Goal: Use online tool/utility: Use online tool/utility

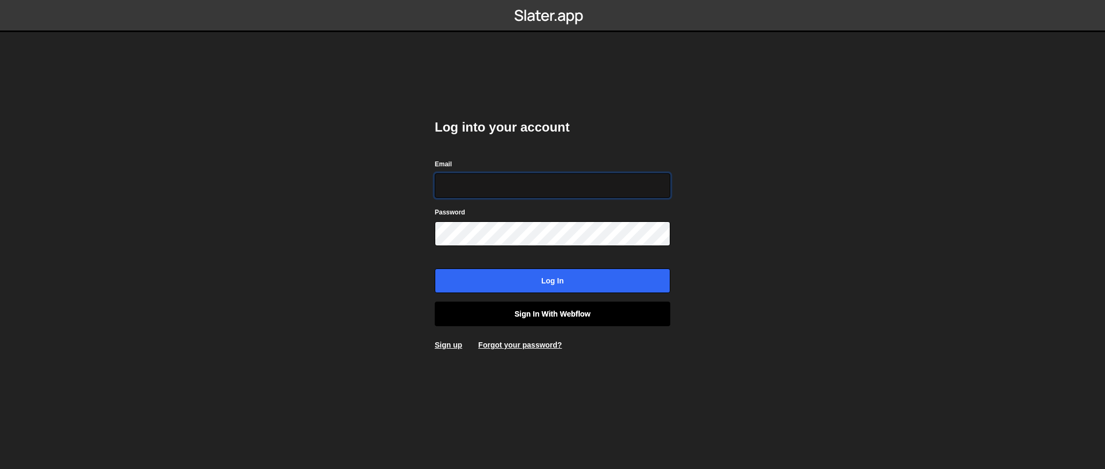
type input "contact@muratdesigns.com"
click at [545, 314] on link "Sign in with Webflow" at bounding box center [552, 314] width 235 height 25
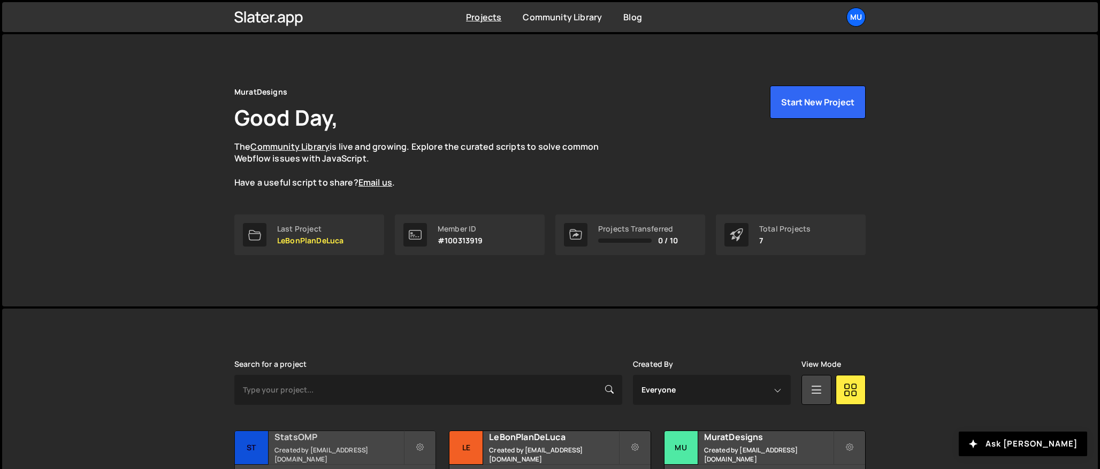
scroll to position [241, 0]
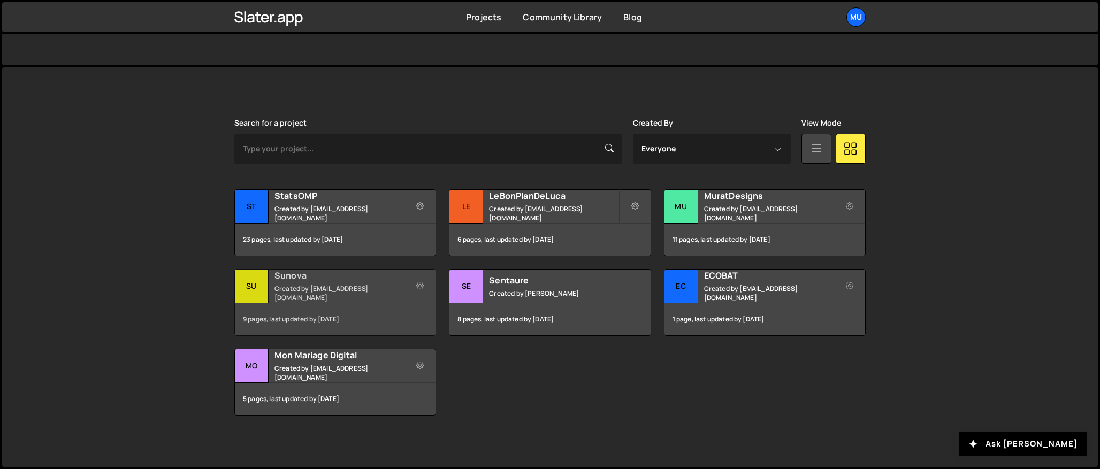
click at [305, 281] on h2 "Sunova" at bounding box center [339, 276] width 129 height 12
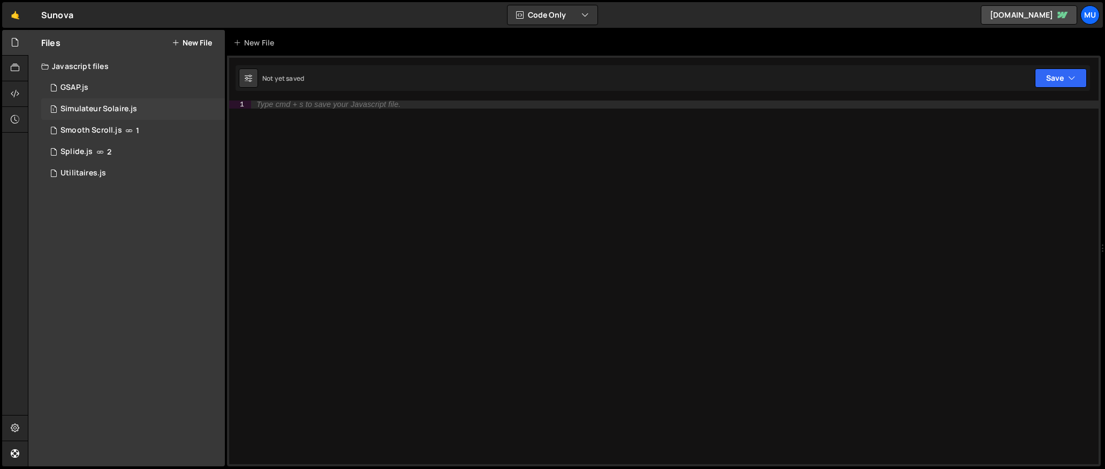
click at [82, 108] on div "Simulateur Solaire.js" at bounding box center [98, 109] width 77 height 10
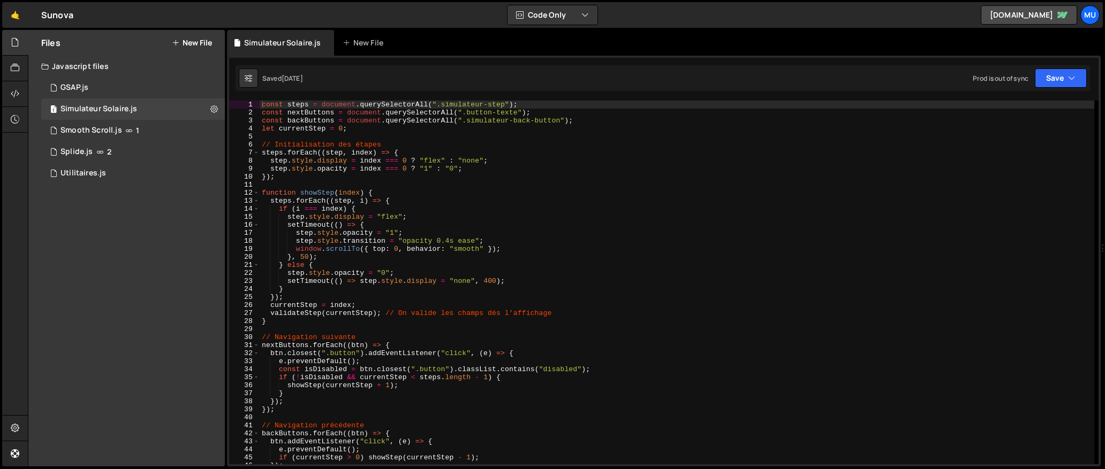
click at [520, 249] on div "const steps = document . querySelectorAll ( ".simulateur-step" ) ; const nextBu…" at bounding box center [677, 291] width 834 height 380
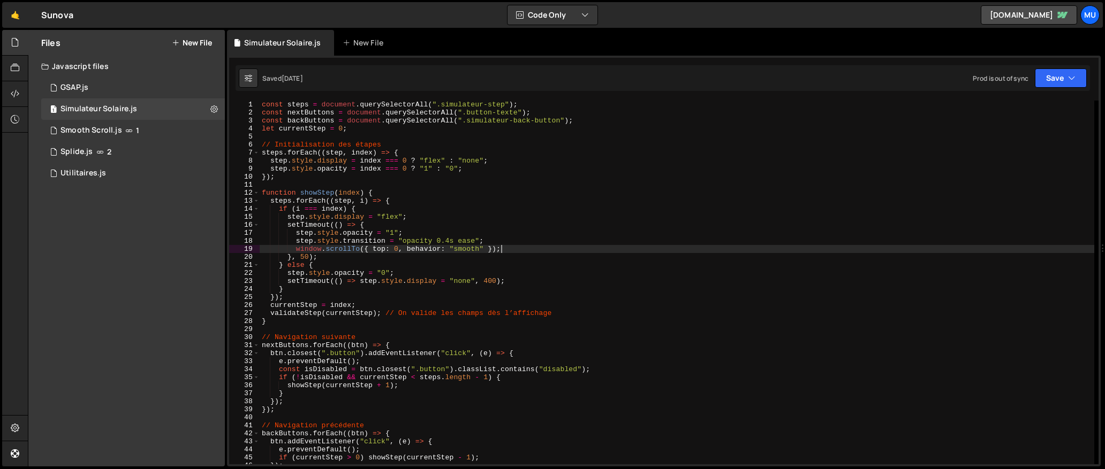
click at [514, 249] on div "const steps = document . querySelectorAll ( ".simulateur-step" ) ; const nextBu…" at bounding box center [677, 291] width 834 height 380
type textarea "validateStep(currentStep);"
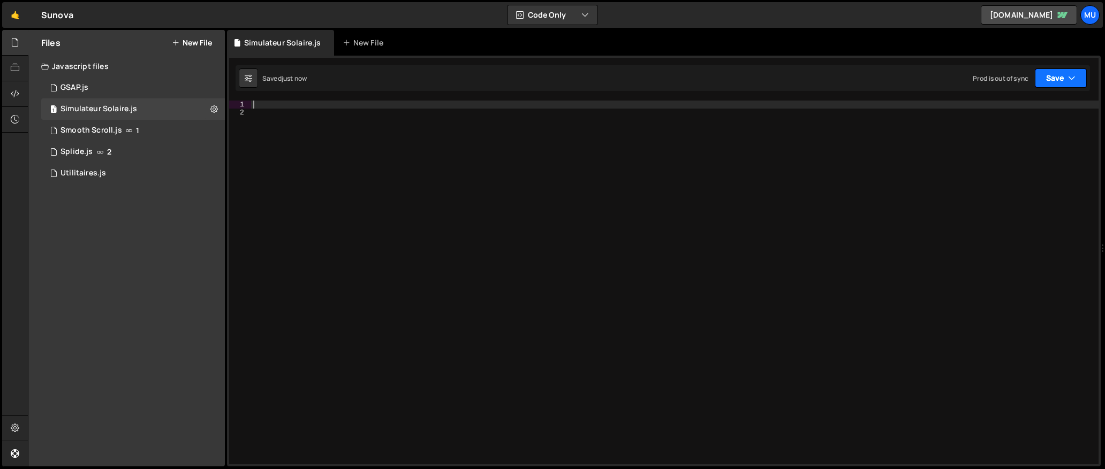
click at [1084, 69] on button "Save" at bounding box center [1060, 77] width 52 height 19
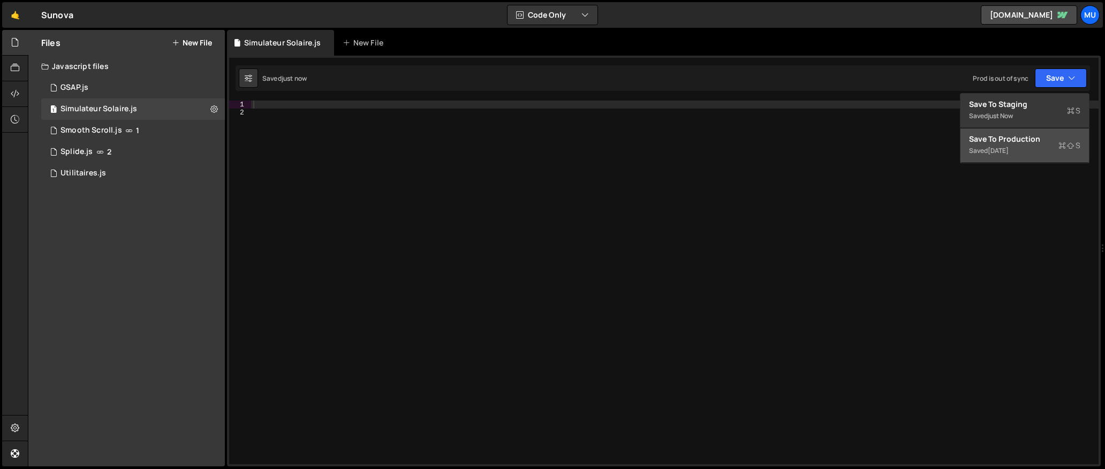
click at [1016, 134] on div "Save to Production S" at bounding box center [1024, 139] width 111 height 11
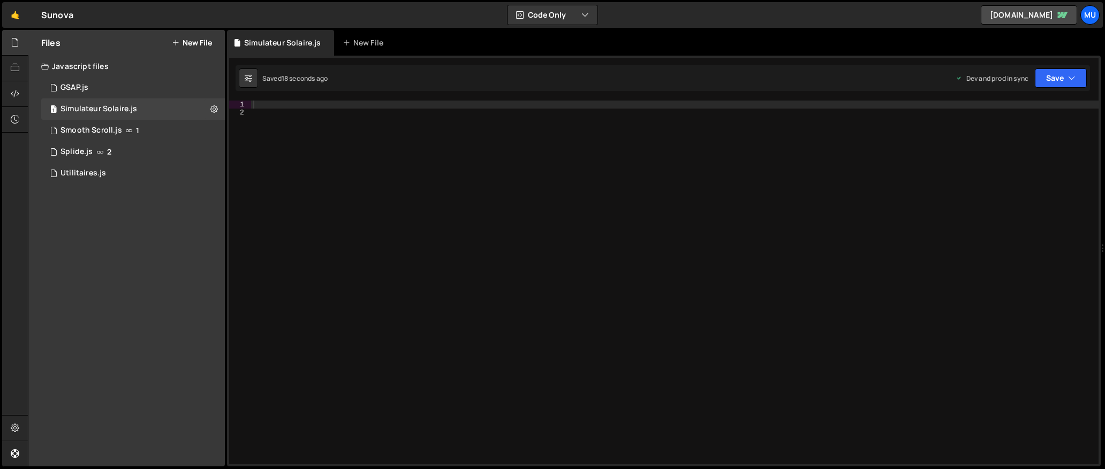
click at [396, 136] on div at bounding box center [674, 291] width 847 height 380
type textarea "validateStep(currentStep);"
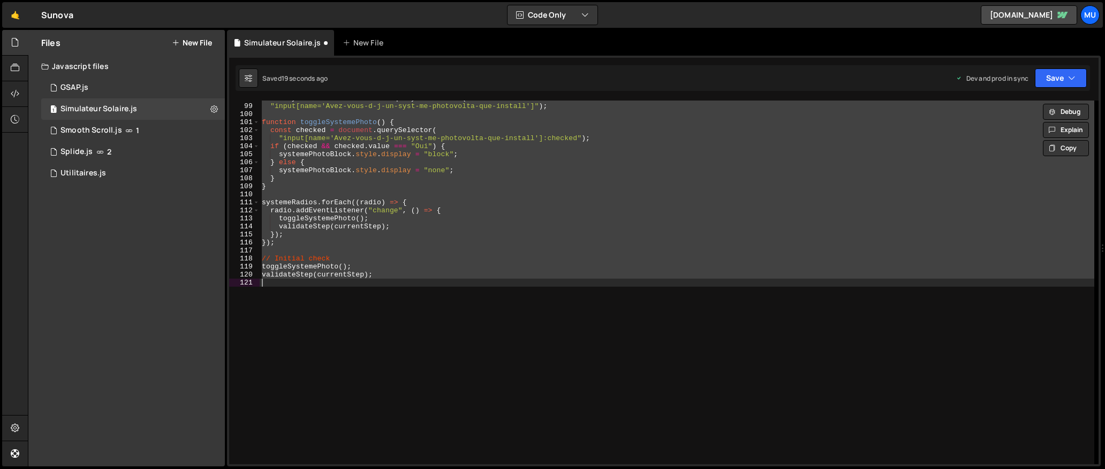
click at [423, 194] on div "const systemeRadios = document . querySelectorAll ( "input[name='Avez-vous-d-j-…" at bounding box center [677, 283] width 834 height 364
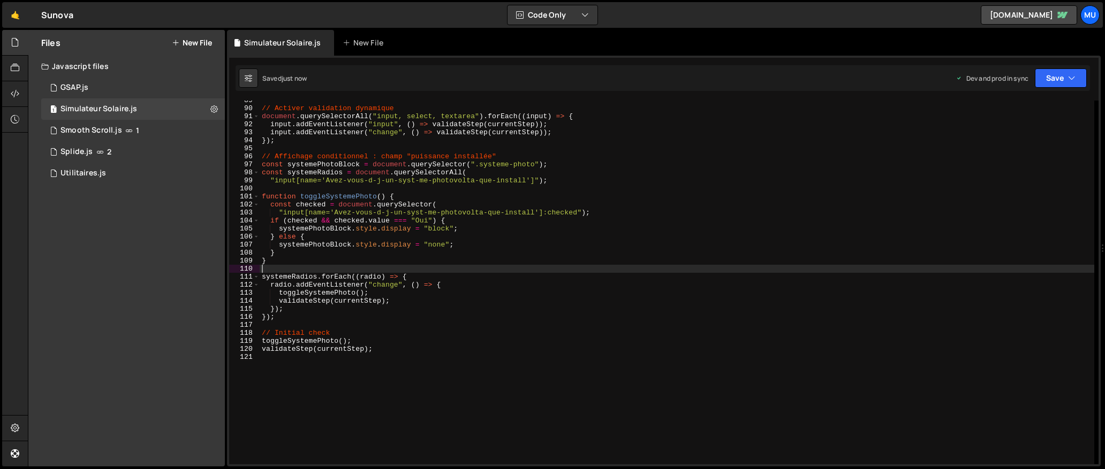
scroll to position [711, 0]
